Goal: Task Accomplishment & Management: Complete application form

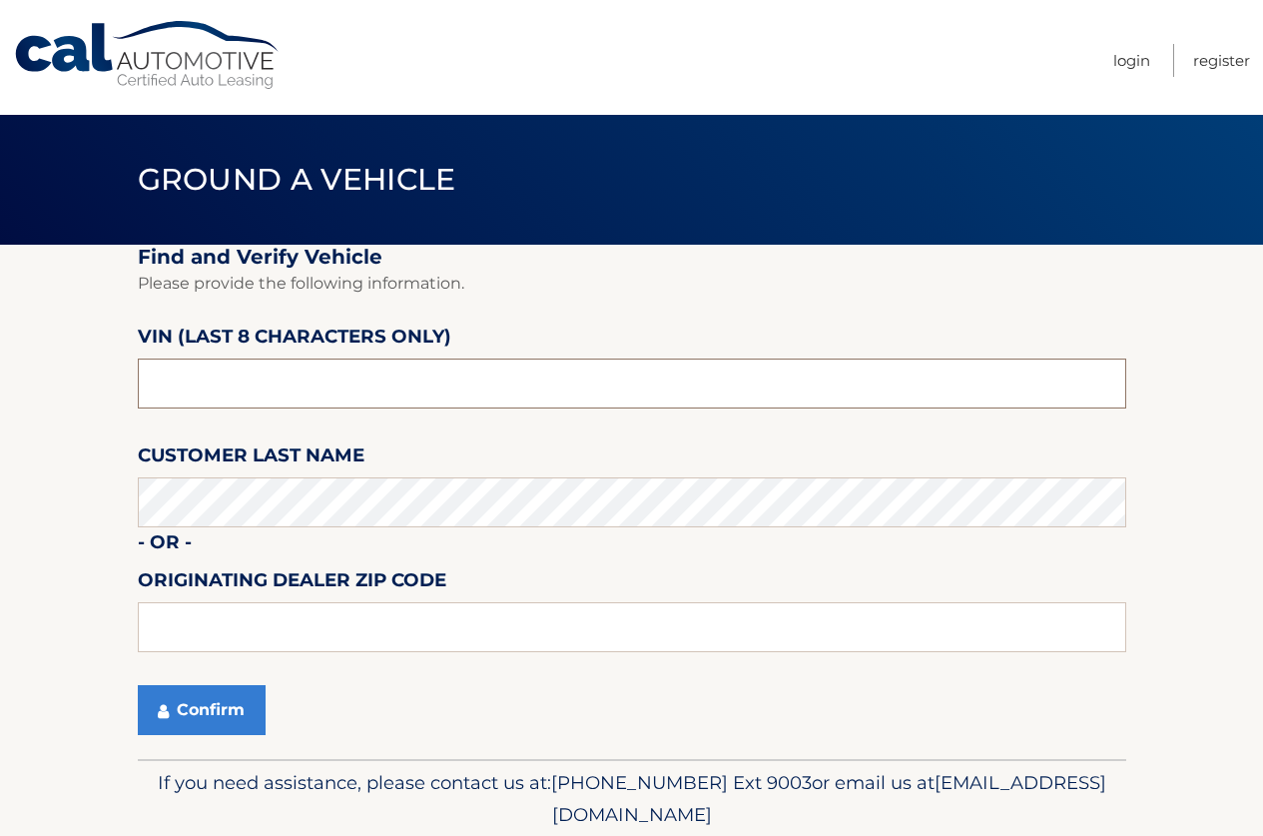
click at [302, 372] on input "text" at bounding box center [632, 383] width 988 height 50
type input "n8610317"
click at [248, 477] on label "Customer Last Name" at bounding box center [251, 458] width 227 height 37
click at [209, 703] on button "Confirm" at bounding box center [202, 710] width 128 height 50
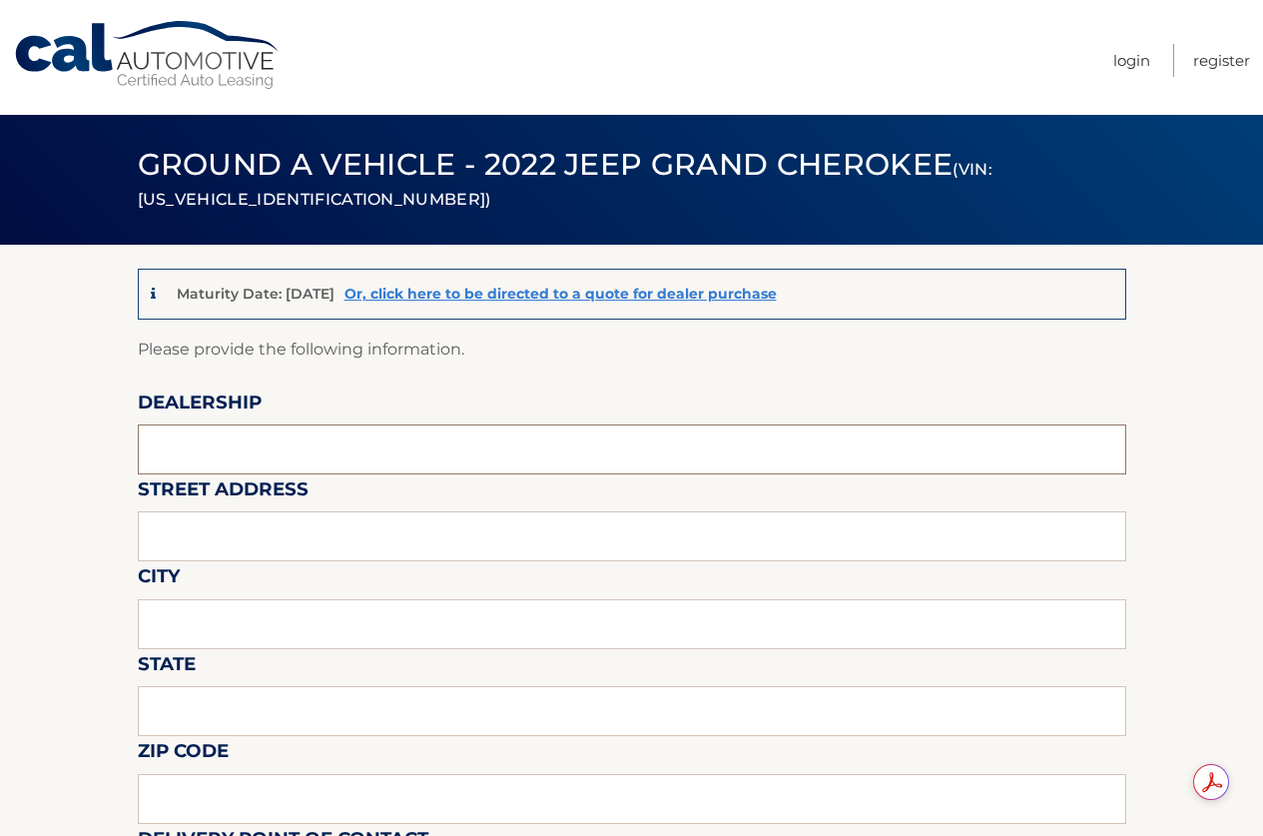
click at [298, 453] on input "text" at bounding box center [632, 449] width 988 height 50
type input "Reedman Toll"
type input "1700 E LINCOLN HWY"
type input "LANGHORNE"
type input "PA"
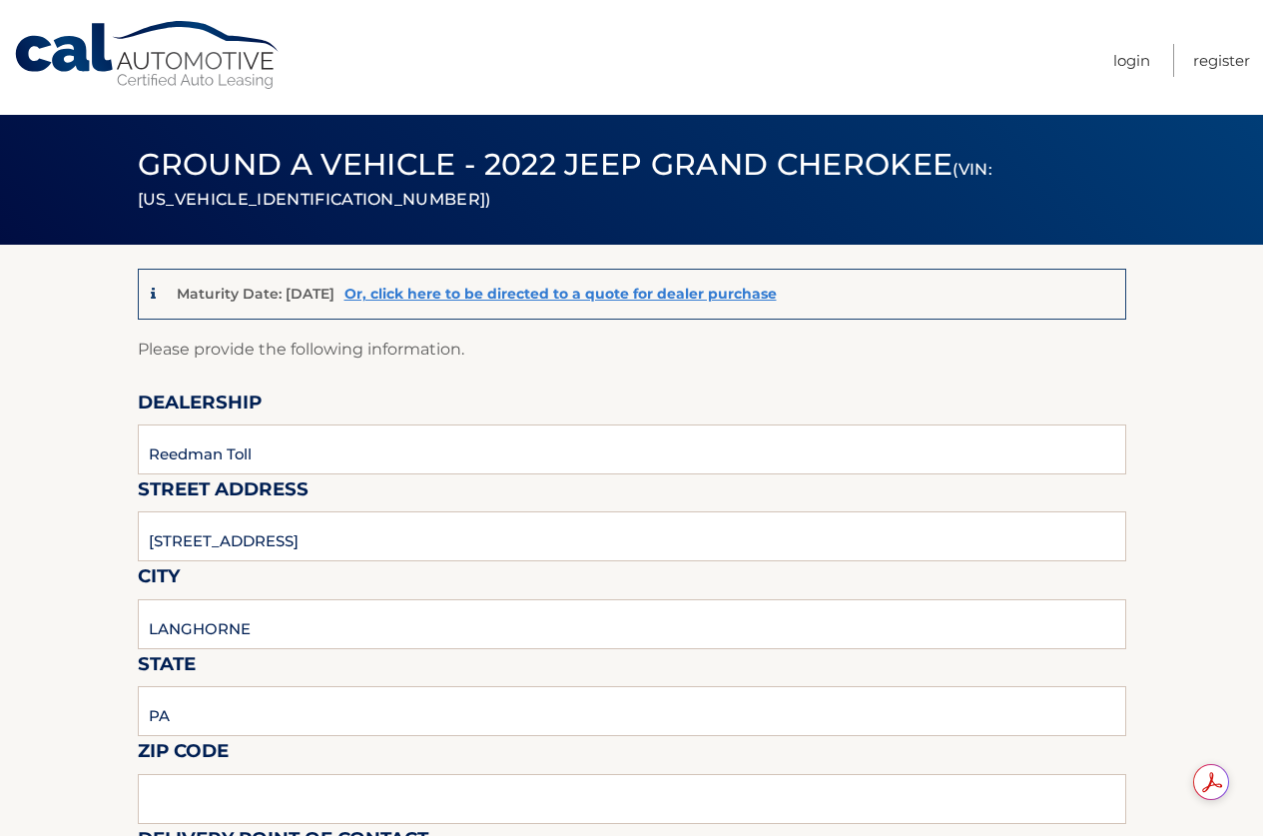
type input "19047"
type input "JOSEPH BULGER"
type input "2157574961"
type input "JBULGER@REEDMANTOLL.COM"
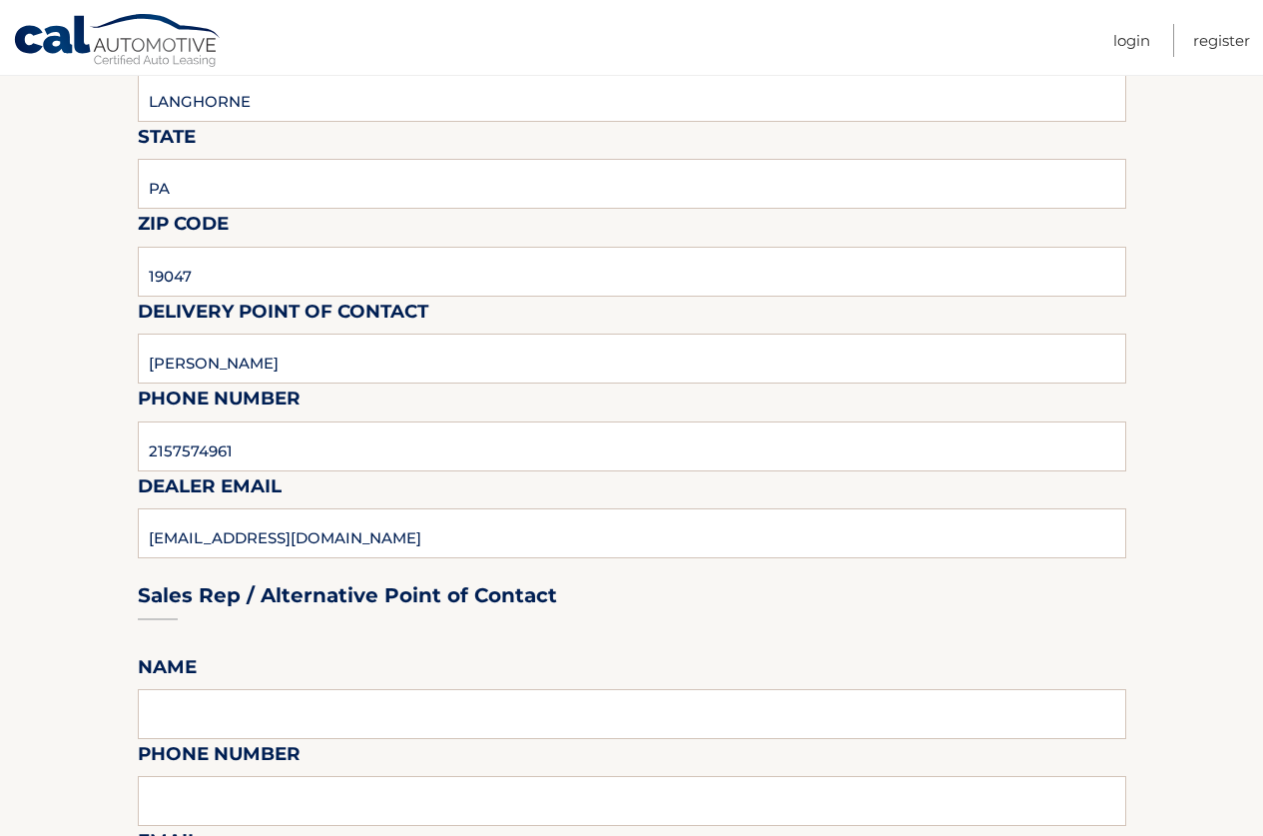
scroll to position [699, 0]
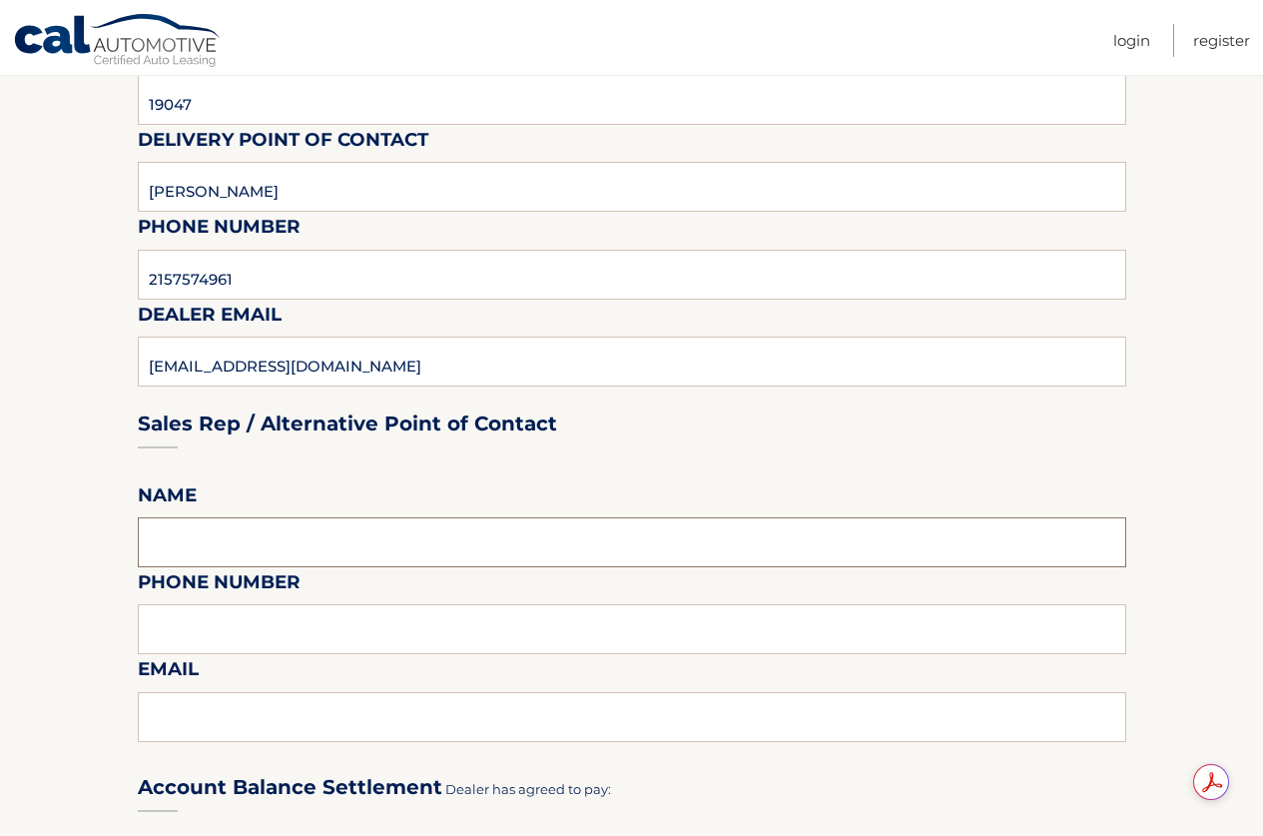
click at [234, 552] on input "text" at bounding box center [632, 542] width 988 height 50
type input "JOSEPH BULGER"
type input "2157574961"
type input "JBULGER@REEDMANTOLL.COM"
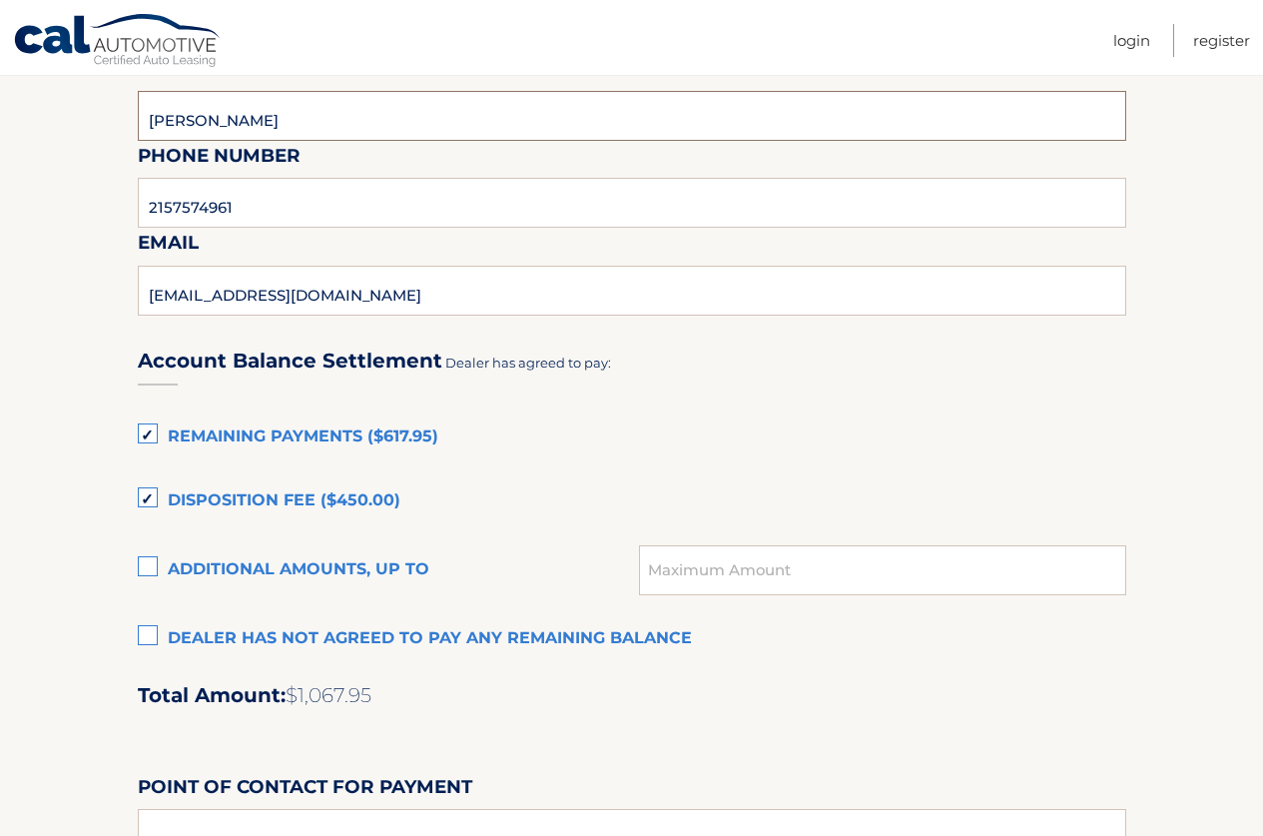
scroll to position [1198, 0]
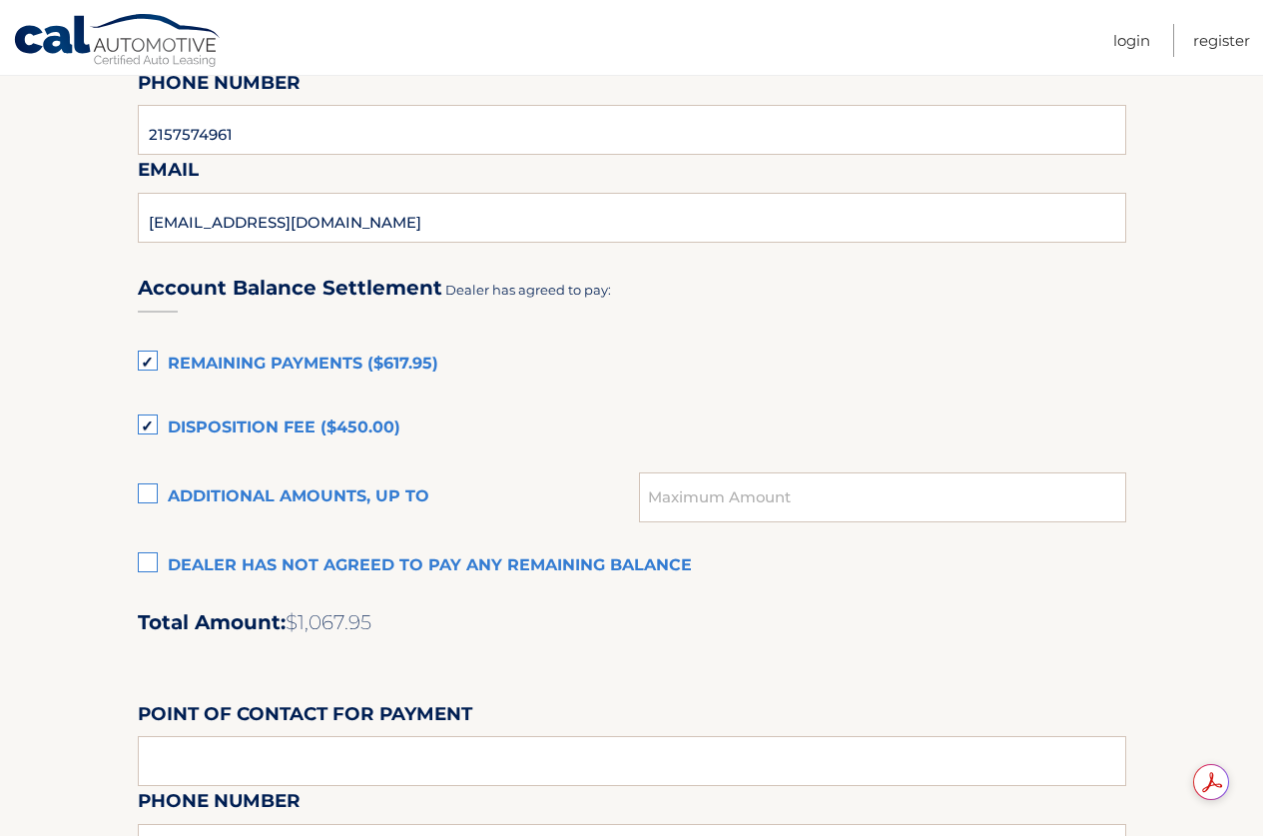
click at [146, 573] on label "Dealer has not agreed to pay any remaining balance" at bounding box center [632, 566] width 988 height 40
click at [0, 0] on input "Dealer has not agreed to pay any remaining balance" at bounding box center [0, 0] width 0 height 0
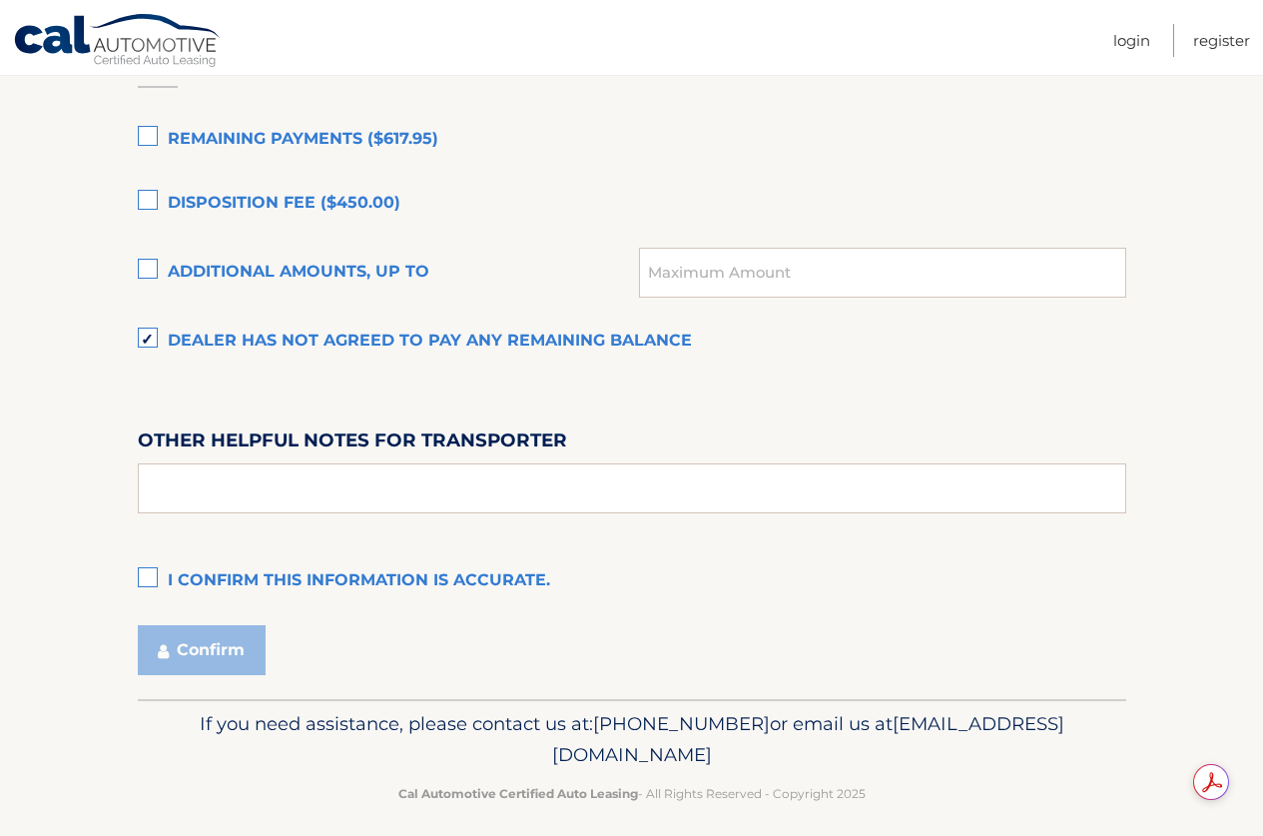
scroll to position [1437, 0]
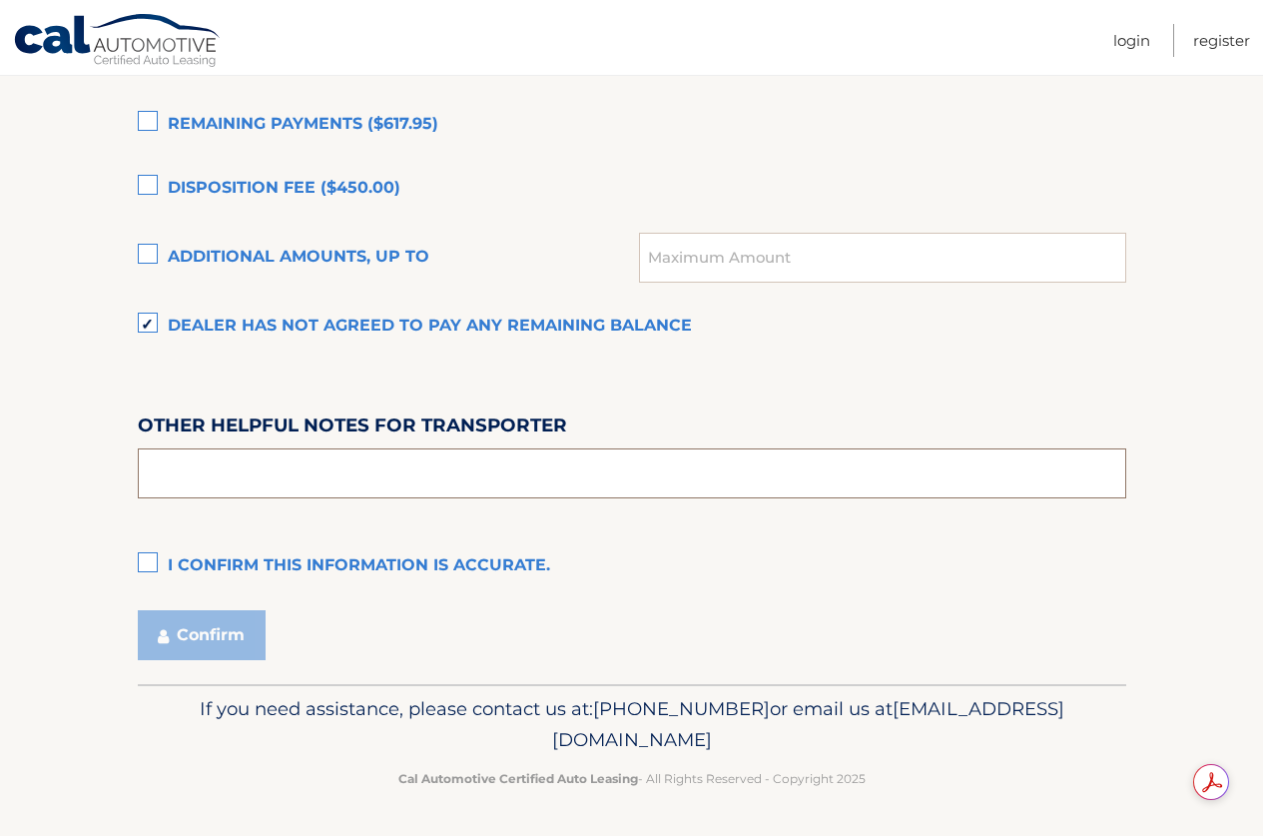
click at [307, 467] on input "text" at bounding box center [632, 473] width 988 height 50
type input "PICK UP FROM 9-4 M-F SAT 9-2, COME TO THE LEASE RETURN/APPRAISAL BUILDING BEHIN…"
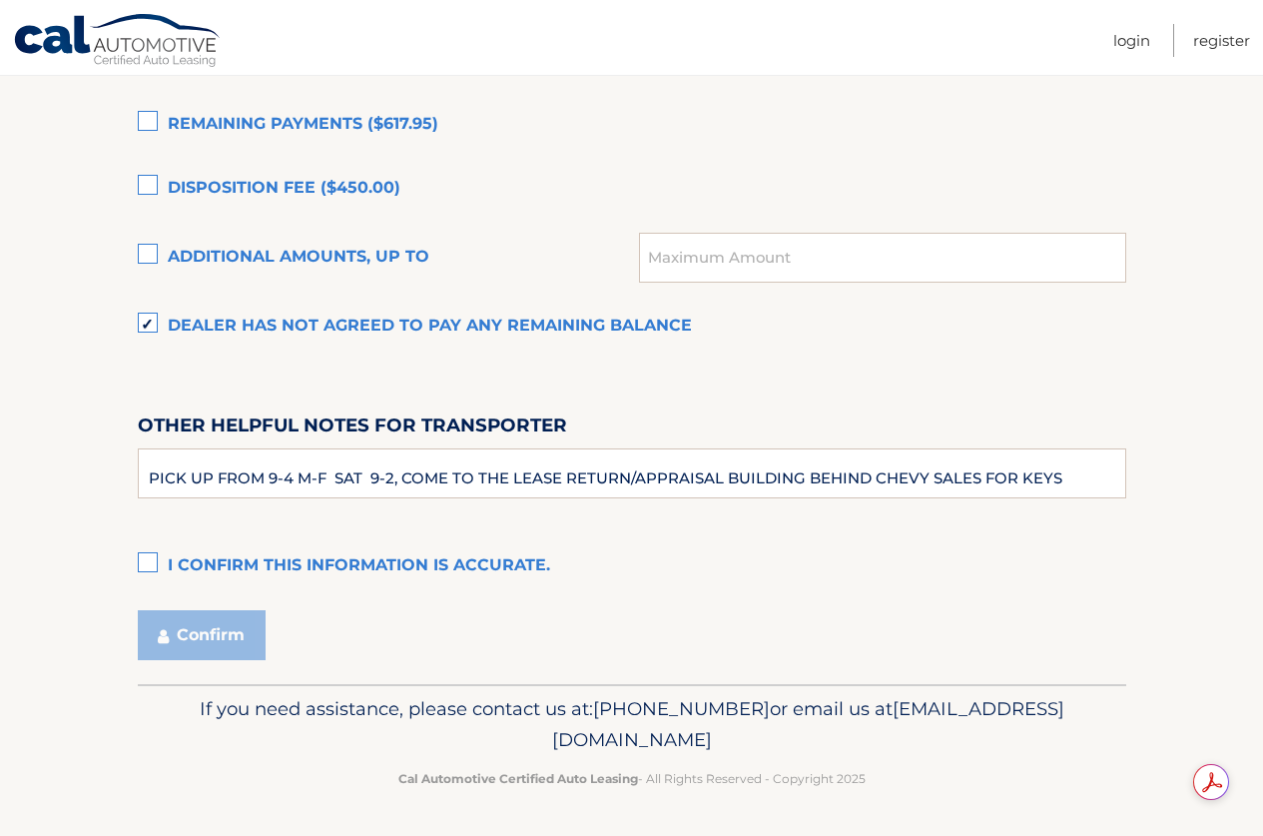
click at [147, 561] on label "I confirm this information is accurate." at bounding box center [632, 566] width 988 height 40
click at [0, 0] on input "I confirm this information is accurate." at bounding box center [0, 0] width 0 height 0
click at [240, 635] on button "Confirm" at bounding box center [202, 635] width 128 height 50
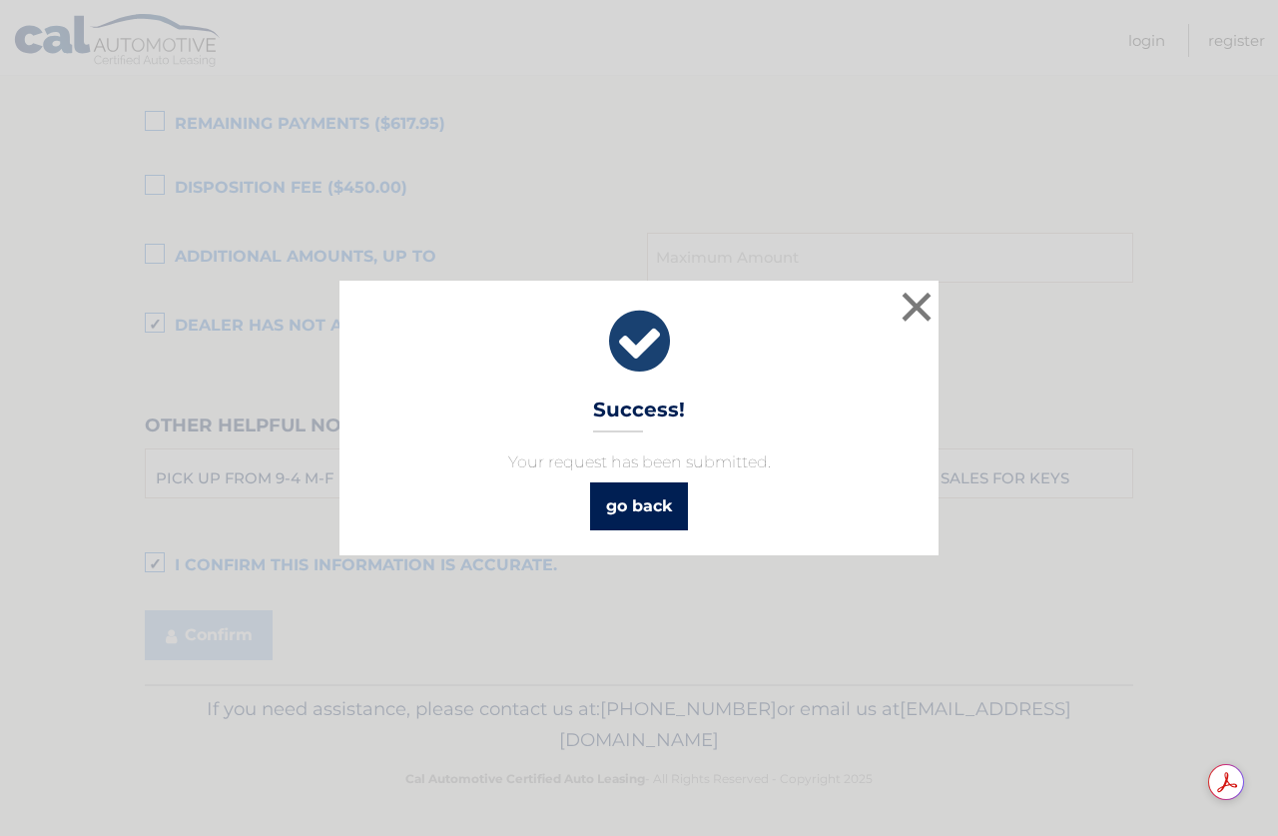
click at [675, 510] on link "go back" at bounding box center [639, 506] width 98 height 48
